Goal: Information Seeking & Learning: Check status

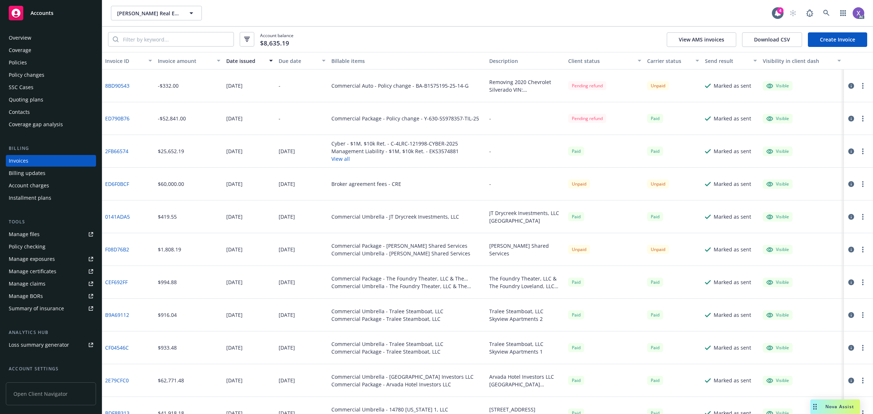
click at [22, 42] on div "Overview" at bounding box center [20, 38] width 23 height 12
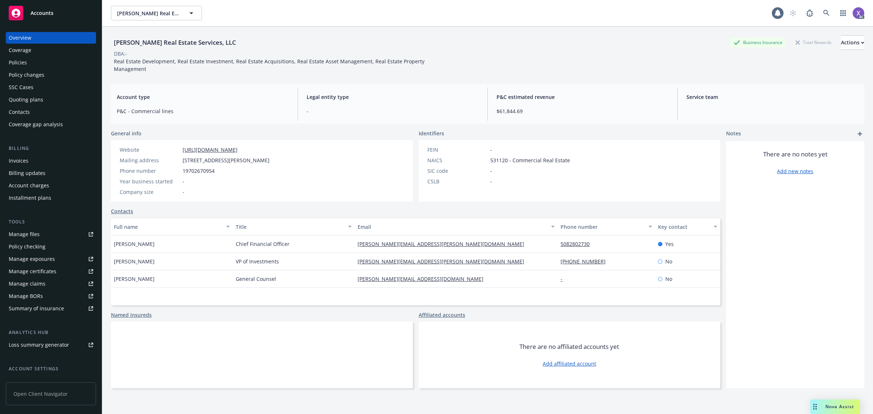
click at [21, 37] on div "Overview" at bounding box center [20, 38] width 23 height 12
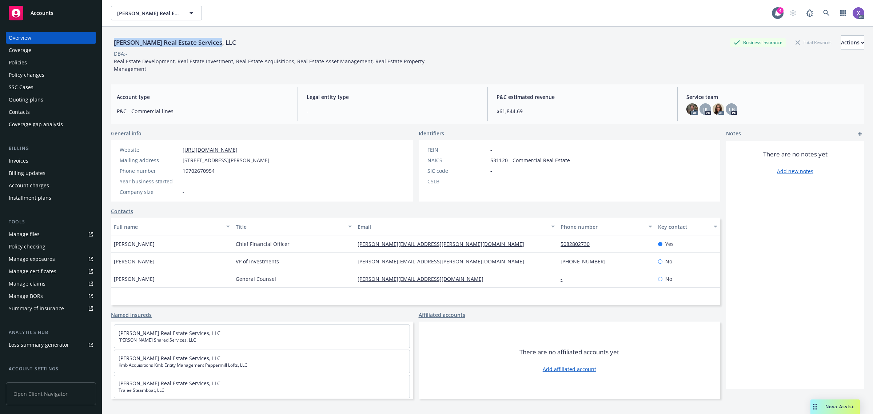
drag, startPoint x: 110, startPoint y: 42, endPoint x: 218, endPoint y: 48, distance: 107.8
click at [218, 48] on div "[PERSON_NAME] Real Estate Services, LLC Business Insurance Total Rewards Action…" at bounding box center [487, 234] width 771 height 414
copy div "[PERSON_NAME] Real Estate Services, LLC"
click at [28, 164] on div "Invoices" at bounding box center [51, 161] width 84 height 12
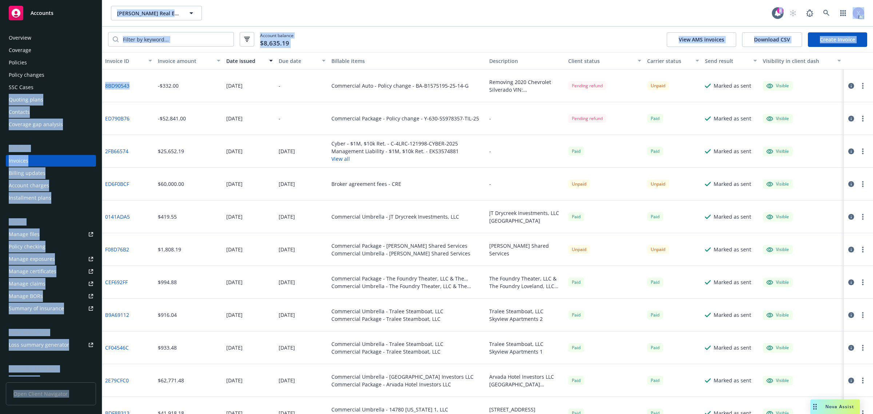
drag, startPoint x: 131, startPoint y: 89, endPoint x: 99, endPoint y: 90, distance: 32.4
click at [99, 90] on div "Accounts Overview Coverage Policies Policy changes SSC Cases Quoting plans Cont…" at bounding box center [436, 207] width 873 height 414
copy div "Quoting plans Contacts Coverage gap analysis Billing Invoices Billing updates A…"
click at [137, 88] on div "8BD90543" at bounding box center [128, 85] width 53 height 33
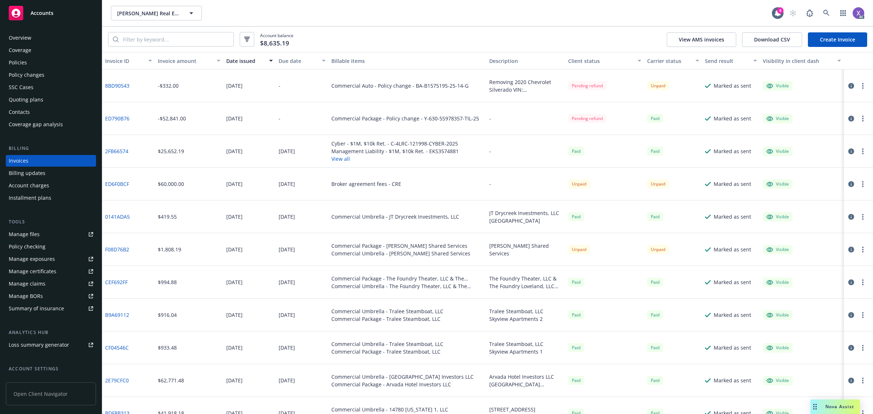
click at [138, 89] on div "8BD90543" at bounding box center [128, 85] width 53 height 33
drag, startPoint x: 114, startPoint y: 87, endPoint x: 106, endPoint y: 87, distance: 8.4
click at [106, 87] on div "8BD90543" at bounding box center [128, 85] width 53 height 33
copy link "8BD90543"
click at [121, 84] on link "8BD90543" at bounding box center [117, 86] width 24 height 8
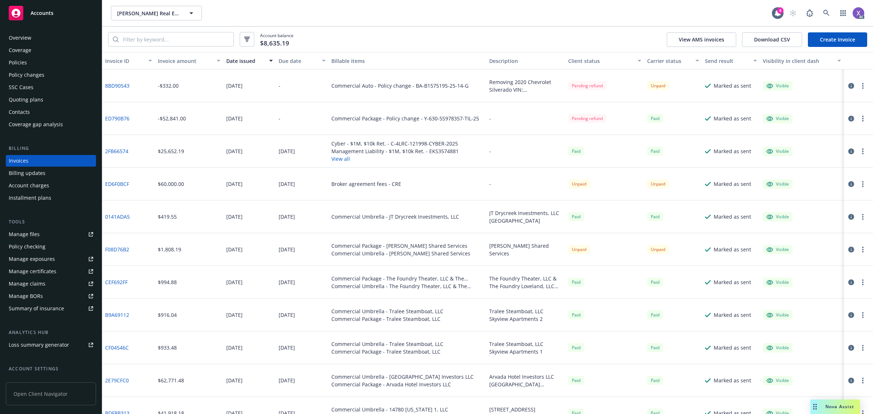
click at [121, 86] on link "8BD90543" at bounding box center [117, 86] width 24 height 8
click at [848, 87] on icon "button" at bounding box center [851, 86] width 6 height 6
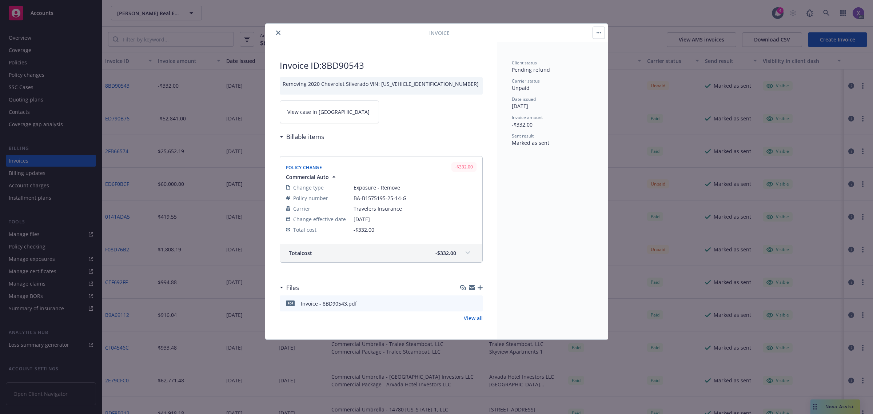
click at [341, 116] on link "View case in [GEOGRAPHIC_DATA]" at bounding box center [329, 111] width 99 height 23
click at [279, 33] on icon "close" at bounding box center [278, 33] width 4 height 4
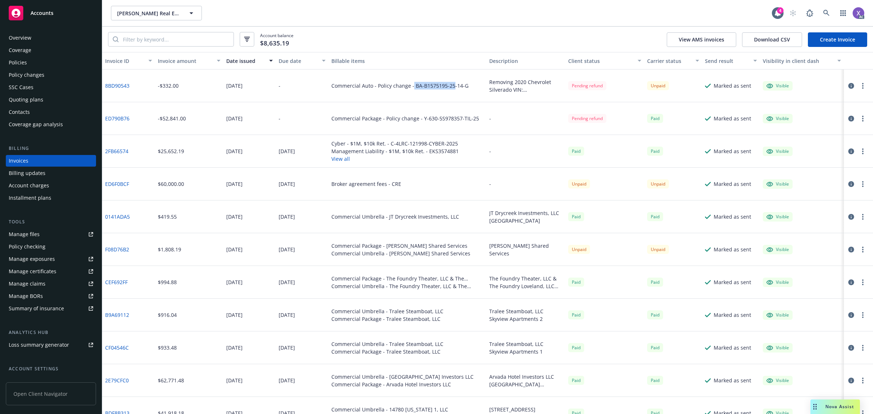
copy div "BA-B1575195-25"
drag, startPoint x: 410, startPoint y: 90, endPoint x: 451, endPoint y: 95, distance: 41.8
click at [451, 95] on div "Commercial Auto - Policy change - BA-B1575195-25-14-G" at bounding box center [408, 85] width 158 height 33
click at [16, 66] on div "Policies" at bounding box center [18, 63] width 18 height 12
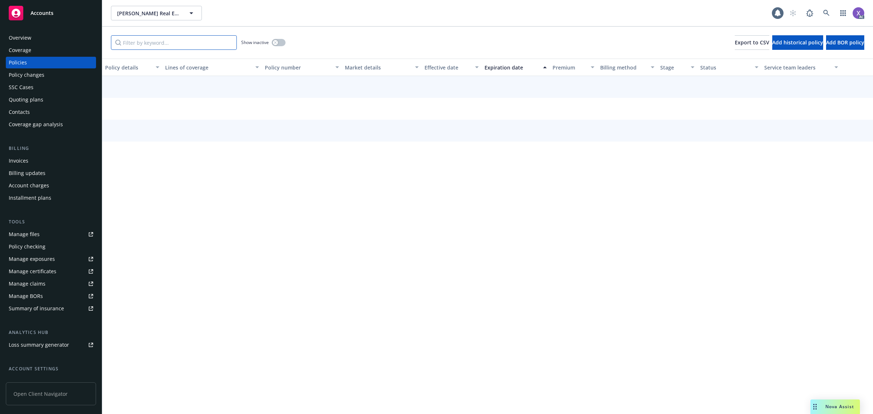
click at [143, 46] on input "Filter by keyword..." at bounding box center [174, 42] width 126 height 15
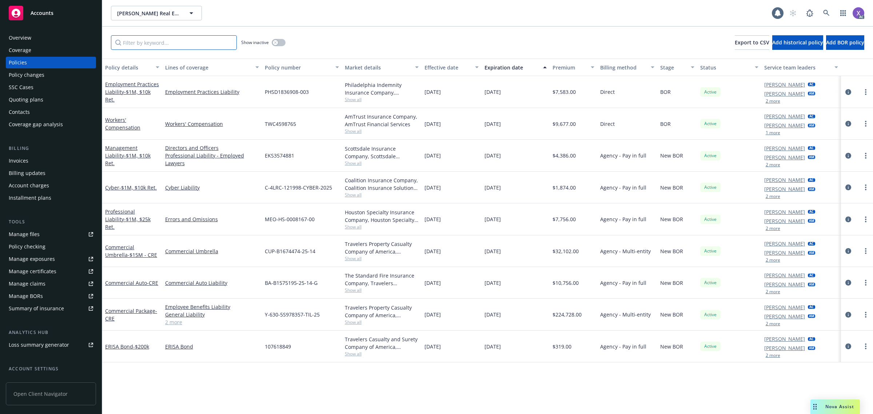
paste input "BA-B1575195-25"
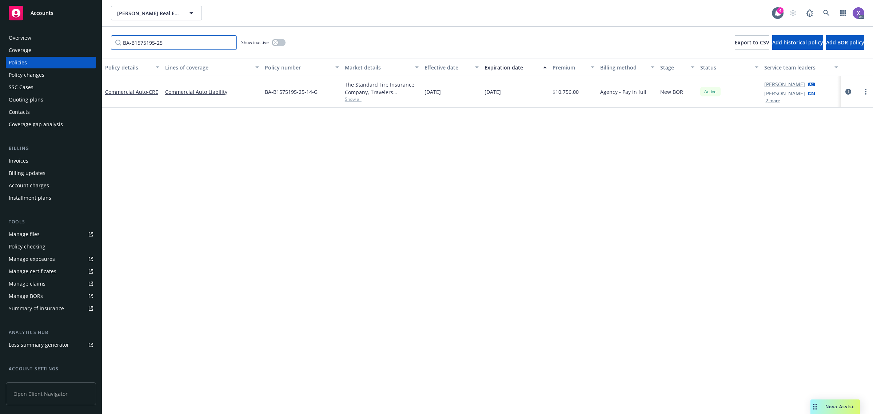
type input "BA-B1575195-25"
click at [24, 158] on div "Invoices" at bounding box center [19, 161] width 20 height 12
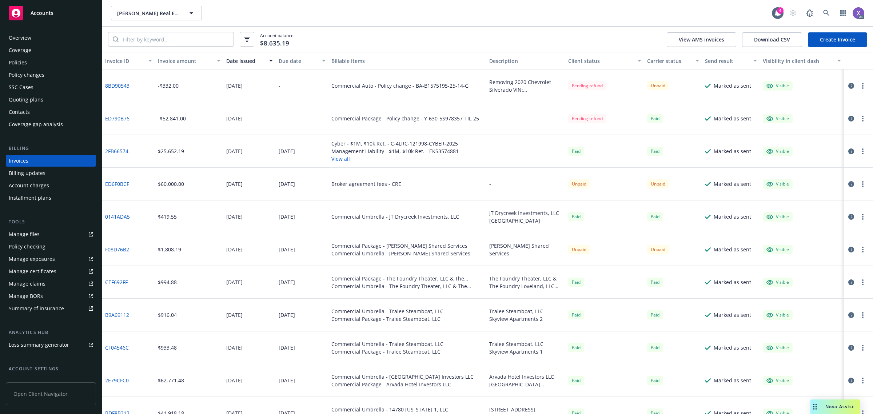
click at [848, 119] on icon "button" at bounding box center [851, 119] width 6 height 6
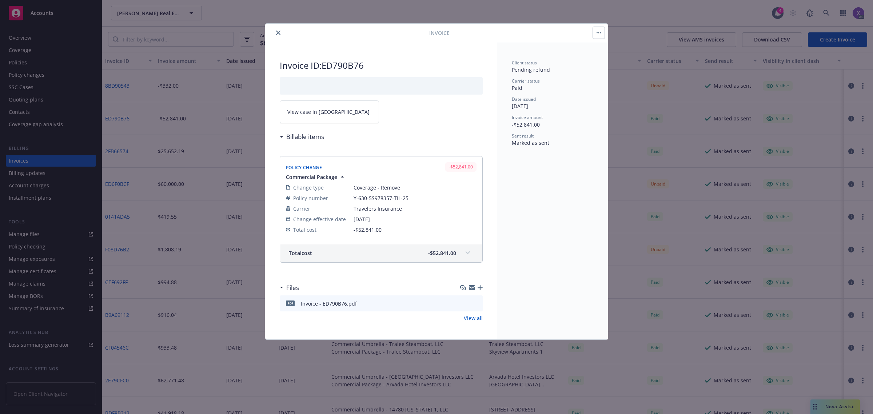
click at [306, 110] on span "View case in [GEOGRAPHIC_DATA]" at bounding box center [328, 112] width 82 height 8
click at [280, 32] on icon "close" at bounding box center [278, 33] width 4 height 4
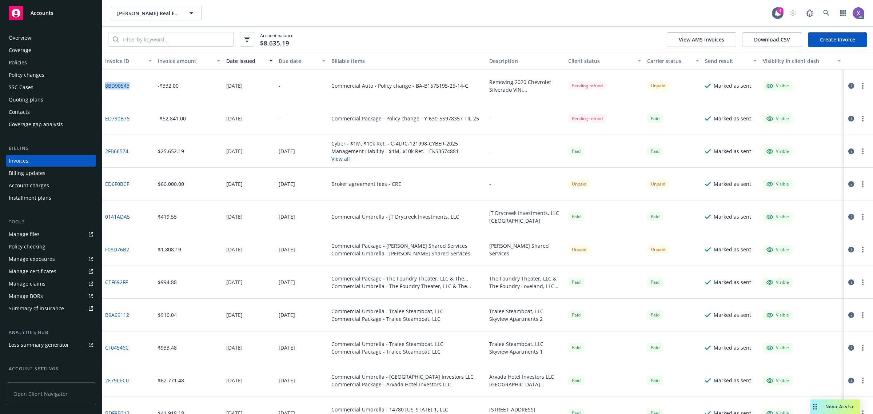
drag, startPoint x: 127, startPoint y: 90, endPoint x: 105, endPoint y: 87, distance: 22.0
click at [105, 87] on div "8BD90543" at bounding box center [128, 85] width 53 height 33
copy link "8BD90543"
click at [821, 13] on link at bounding box center [826, 13] width 15 height 15
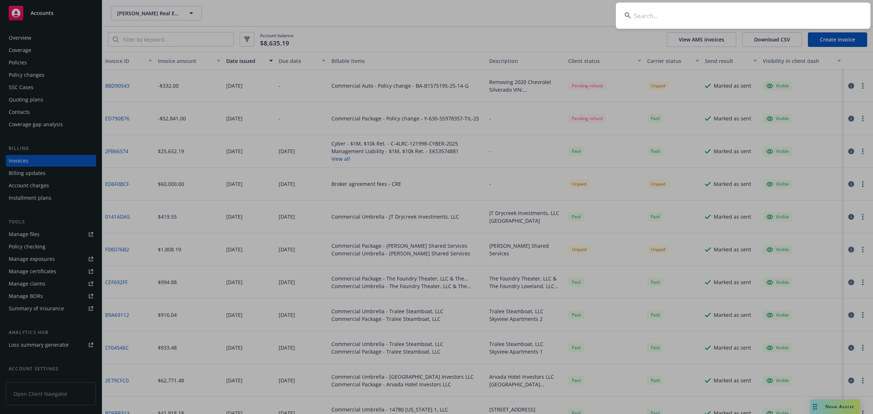
click at [730, 19] on input at bounding box center [743, 16] width 255 height 26
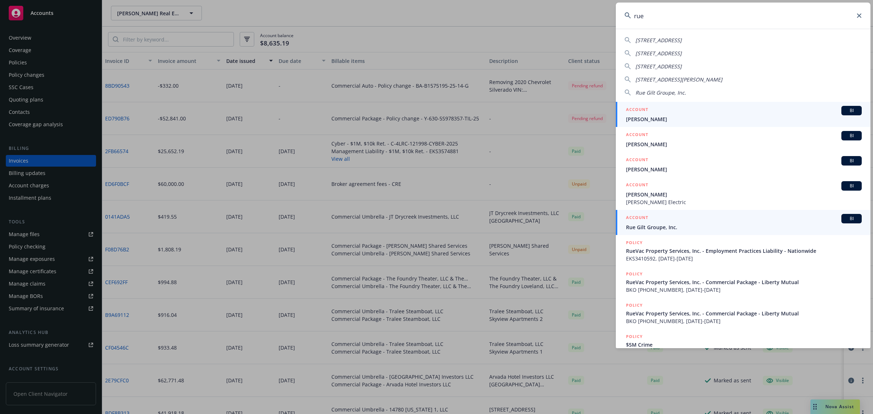
type input "rue"
click at [655, 224] on span "Rue Gilt Groupe, Inc." at bounding box center [744, 227] width 236 height 8
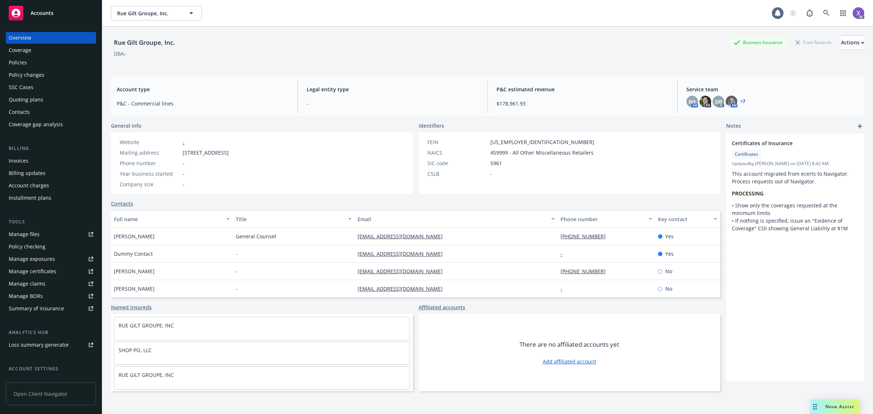
click at [28, 164] on div "Invoices" at bounding box center [19, 161] width 20 height 12
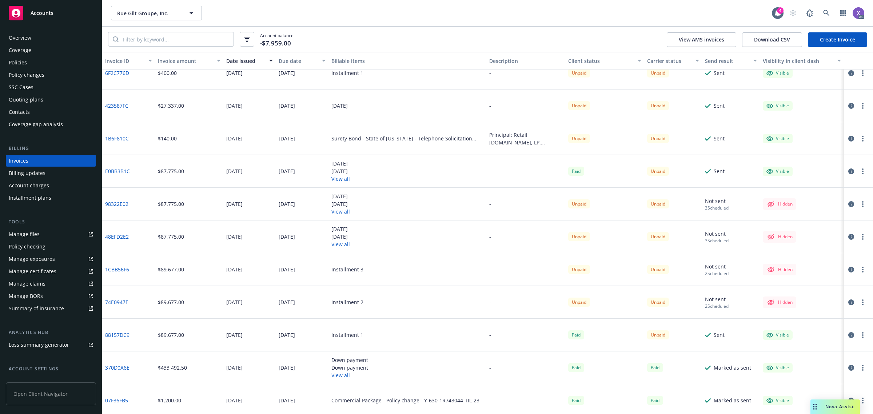
scroll to position [182, 0]
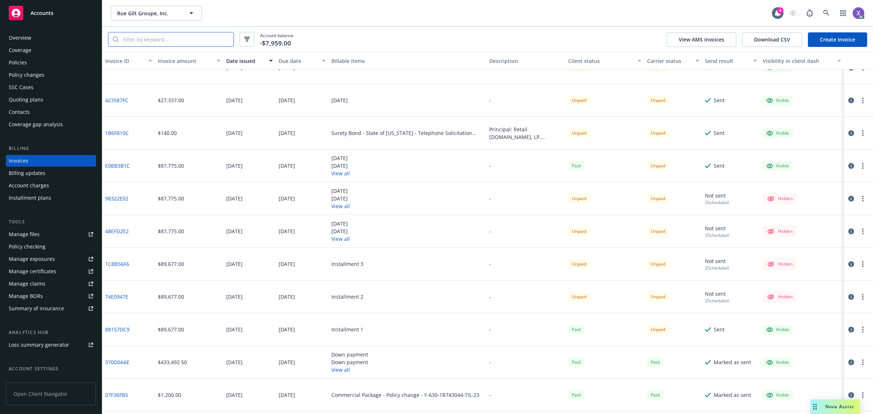
click at [157, 39] on input "search" at bounding box center [176, 39] width 115 height 14
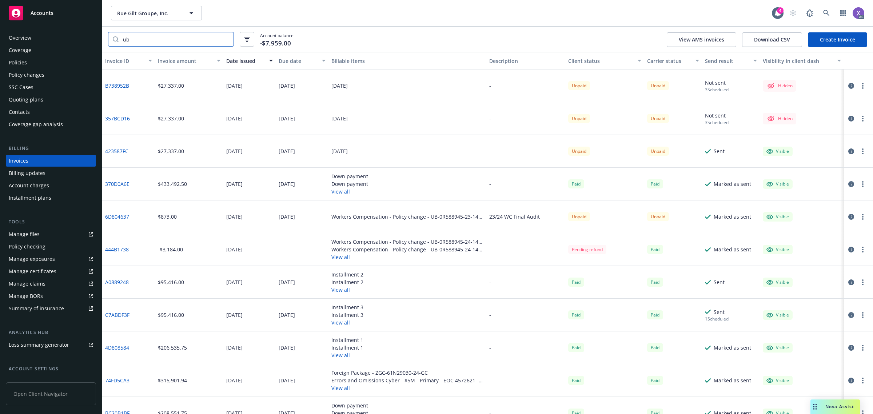
type input "ub"
click at [122, 251] on link "444B1738" at bounding box center [117, 250] width 24 height 8
drag, startPoint x: 115, startPoint y: 17, endPoint x: 163, endPoint y: 17, distance: 48.0
click at [163, 17] on button "Rue Gilt Groupe, Inc." at bounding box center [156, 13] width 91 height 15
click at [33, 33] on div "Overview" at bounding box center [51, 38] width 84 height 12
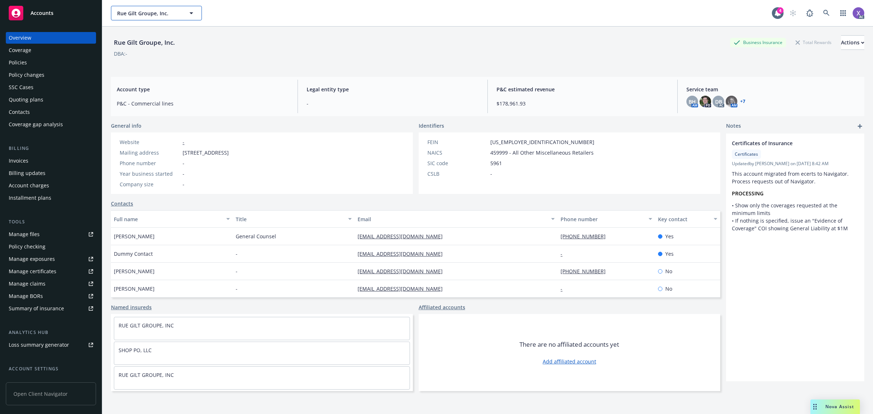
drag, startPoint x: 115, startPoint y: 8, endPoint x: 167, endPoint y: 11, distance: 52.2
click at [166, 11] on button "Rue Gilt Groupe, Inc." at bounding box center [156, 13] width 91 height 15
drag, startPoint x: 171, startPoint y: 15, endPoint x: 113, endPoint y: 15, distance: 58.2
click at [113, 15] on div at bounding box center [156, 13] width 91 height 15
click at [27, 34] on div "Overview" at bounding box center [20, 38] width 23 height 12
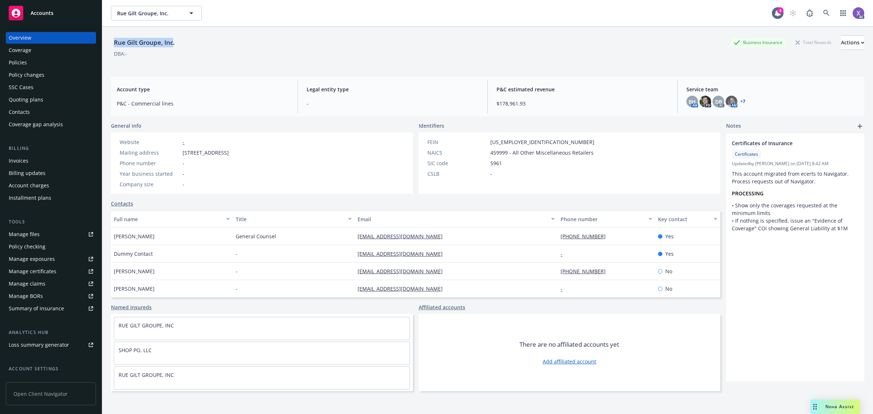
drag, startPoint x: 111, startPoint y: 44, endPoint x: 174, endPoint y: 44, distance: 62.9
click at [174, 44] on div "Rue Gilt Groupe, Inc." at bounding box center [144, 42] width 67 height 9
copy div "Rue Gilt Groupe, Inc"
click at [19, 159] on div "Invoices" at bounding box center [19, 161] width 20 height 12
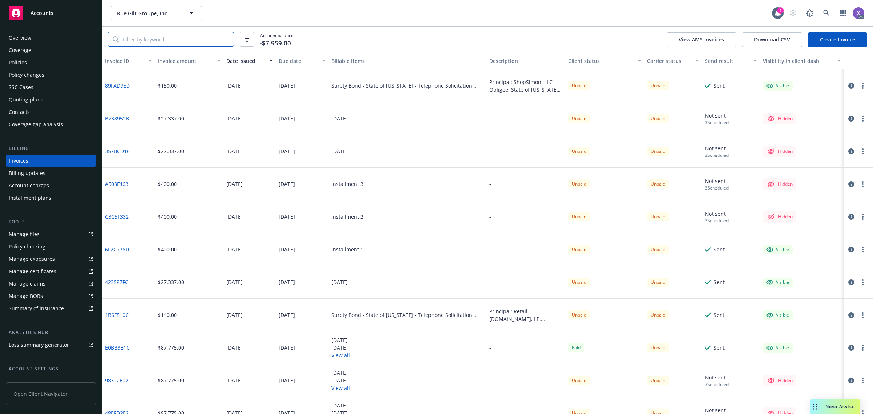
click at [163, 36] on input "search" at bounding box center [176, 39] width 115 height 14
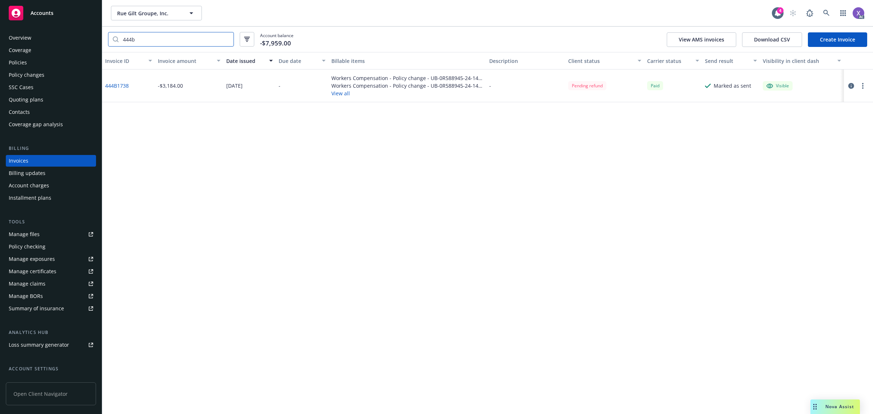
type input "444b"
click at [852, 85] on icon "button" at bounding box center [851, 86] width 6 height 6
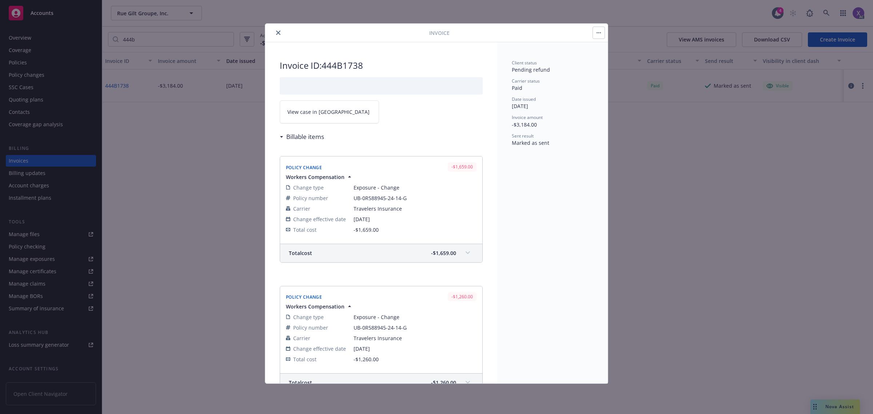
click at [324, 119] on link "View case in [GEOGRAPHIC_DATA]" at bounding box center [329, 111] width 99 height 23
